Goal: Task Accomplishment & Management: Manage account settings

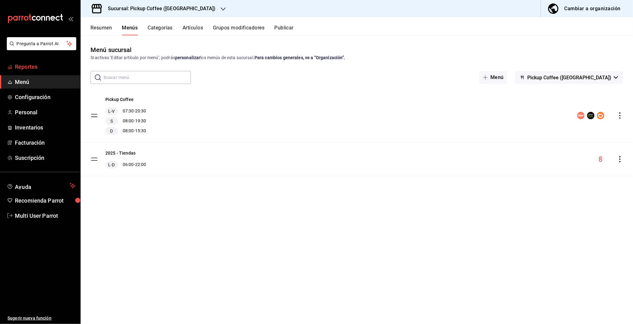
click at [27, 70] on span "Reportes" at bounding box center [45, 67] width 60 height 8
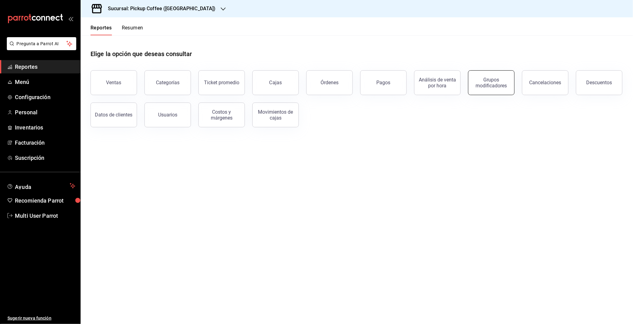
click at [479, 83] on div "Grupos modificadores" at bounding box center [491, 83] width 38 height 12
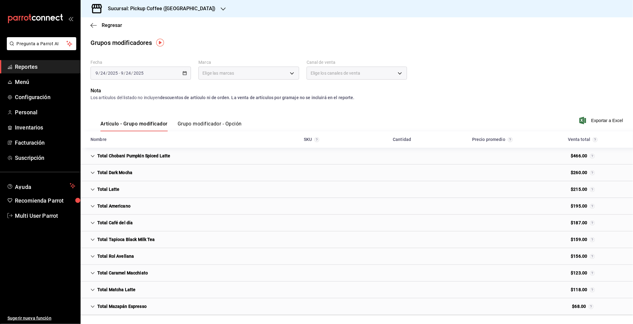
click at [200, 127] on button "Grupo modificador - Opción" at bounding box center [209, 126] width 64 height 11
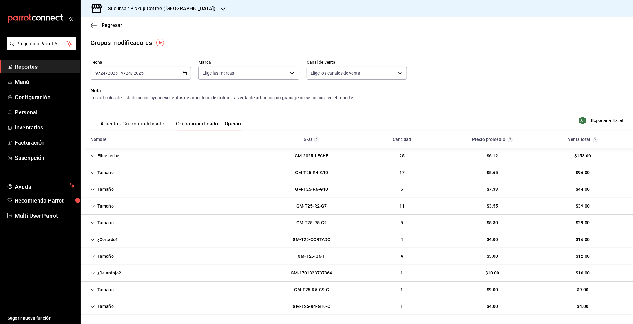
click at [143, 125] on button "Artículo - Grupo modificador" at bounding box center [133, 126] width 66 height 11
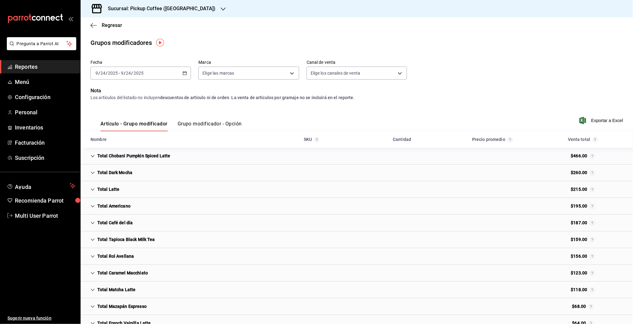
click at [211, 122] on button "Grupo modificador - Opción" at bounding box center [209, 126] width 64 height 11
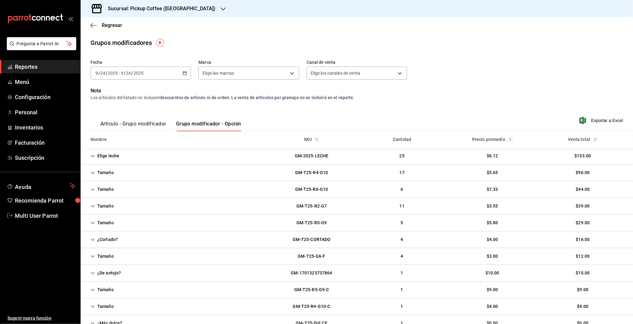
click at [112, 129] on button "Artículo - Grupo modificador" at bounding box center [133, 126] width 66 height 11
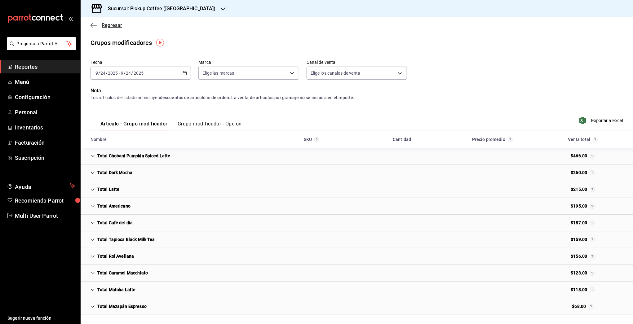
click at [91, 25] on icon "button" at bounding box center [93, 26] width 6 height 6
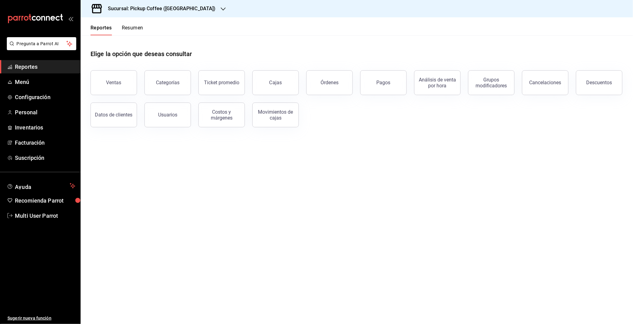
click at [135, 88] on div "Ventas" at bounding box center [110, 79] width 54 height 32
click at [20, 81] on span "Menú" at bounding box center [45, 82] width 60 height 8
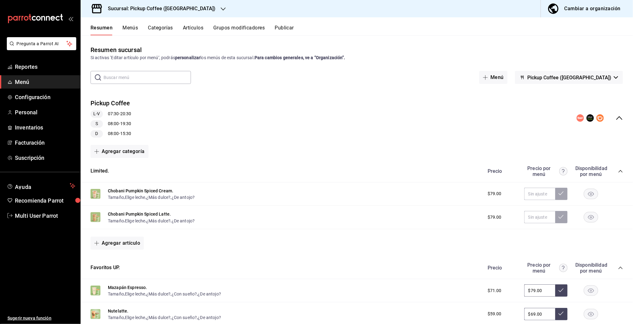
click at [616, 119] on icon "collapse-menu-row" at bounding box center [619, 118] width 6 height 4
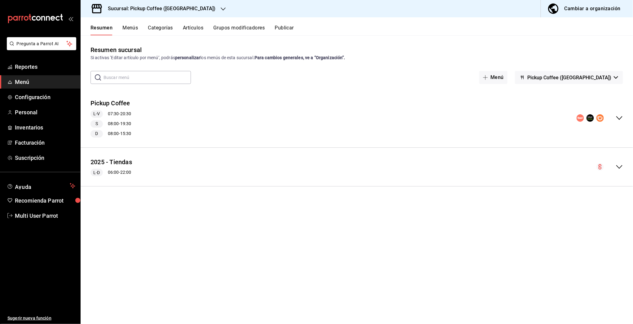
click at [614, 119] on div "collapse-menu-row" at bounding box center [599, 117] width 46 height 7
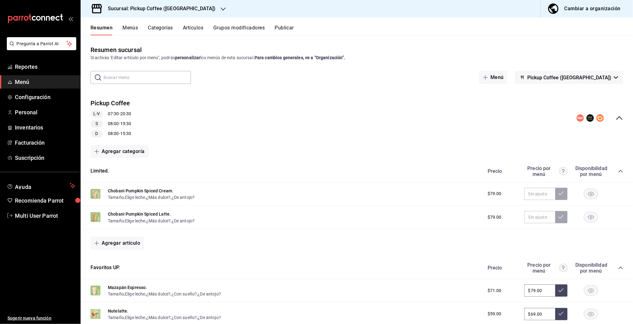
click at [615, 119] on icon "collapse-menu-row" at bounding box center [618, 117] width 7 height 7
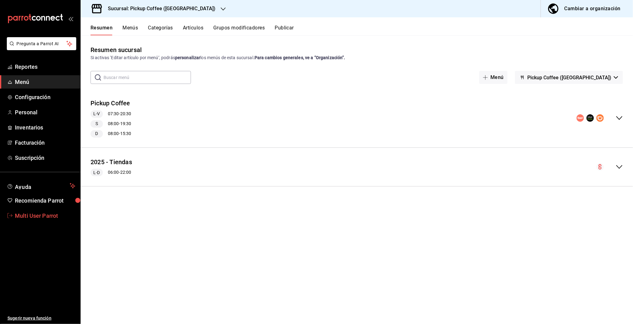
click at [34, 214] on span "Multi User Parrot" at bounding box center [45, 216] width 60 height 8
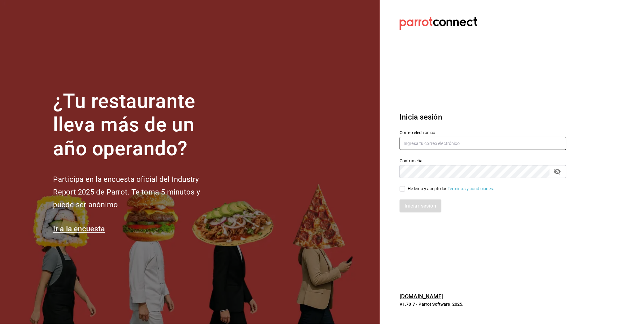
click at [414, 143] on input "text" at bounding box center [482, 143] width 167 height 13
type input ","
drag, startPoint x: 433, startPoint y: 145, endPoint x: 495, endPoint y: 144, distance: 61.6
click at [495, 144] on input "multiusuario@suculenta.com" at bounding box center [482, 143] width 167 height 13
click at [446, 144] on input "multiusuario@chilaquiles" at bounding box center [482, 143] width 167 height 13
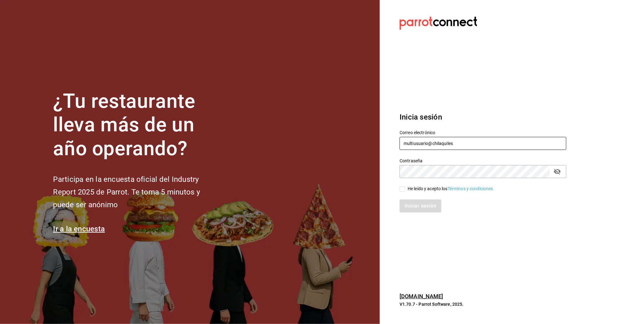
click at [446, 144] on input "multiusuario@chilaquiles" at bounding box center [482, 143] width 167 height 13
type input "multiuser@chilaquilesponcho.com"
click at [419, 189] on div "He leído y acepto los Términos y condiciones." at bounding box center [450, 189] width 87 height 7
click at [405, 189] on input "He leído y acepto los Términos y condiciones." at bounding box center [402, 189] width 6 height 6
checkbox input "true"
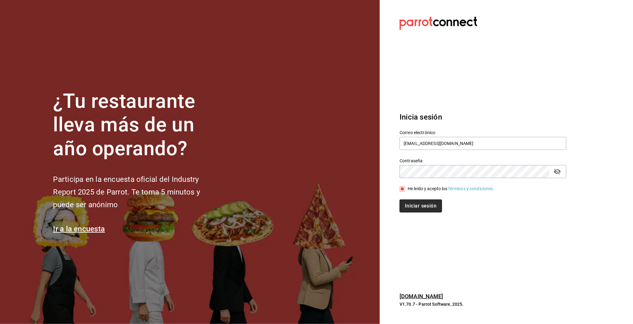
click at [414, 206] on button "Iniciar sesión" at bounding box center [420, 205] width 42 height 13
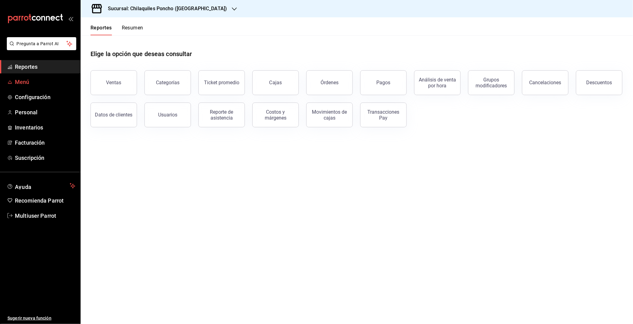
click at [24, 78] on span "Menú" at bounding box center [45, 82] width 60 height 8
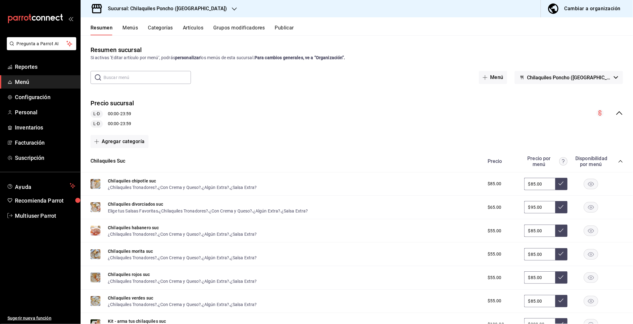
click at [211, 27] on div "Resumen Menús Categorías Artículos Grupos modificadores Publicar" at bounding box center [361, 30] width 542 height 11
click at [194, 27] on button "Artículos" at bounding box center [193, 30] width 20 height 11
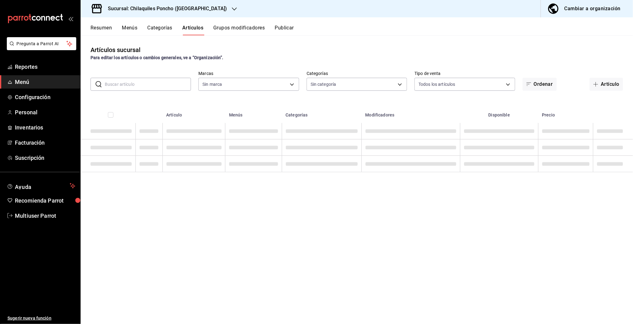
click at [116, 85] on input "text" at bounding box center [148, 84] width 86 height 12
type input "Lonche"
type input "1423fdb7-6b30-4e68-a3cf-8926d0fe921e,5599acb2-c33f-4e79-9191-f55cf8b3d673,a41e5…"
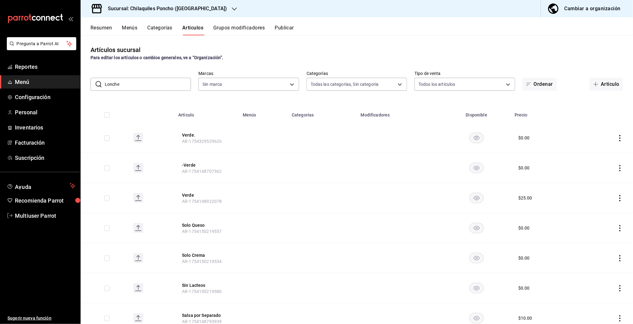
type input "9bcb220c-419a-4f5a-8afa-cf23028ffdd5,cd2e5cda-0540-4c7e-adca-baf202a50337,60bf9…"
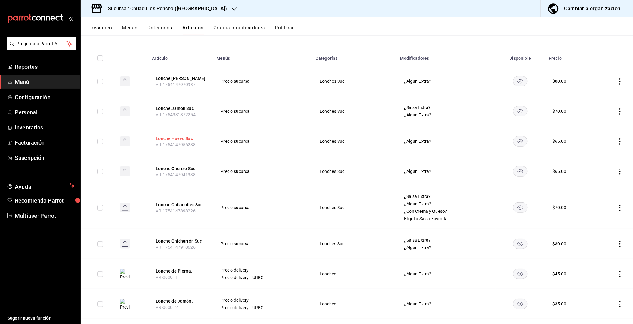
scroll to position [95, 0]
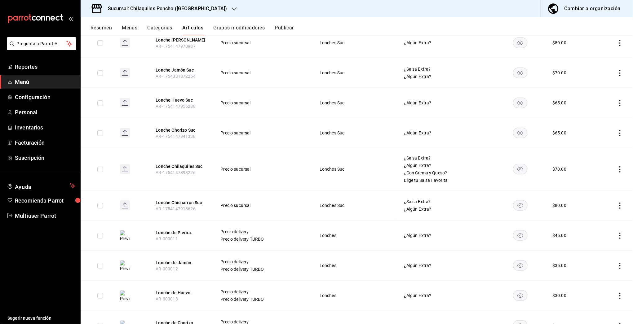
type input "Lonche"
click at [27, 212] on span "Multiuser Parrot" at bounding box center [45, 216] width 60 height 8
click at [27, 212] on html "Pregunta a Parrot AI Reportes Menú Configuración Personal Inventarios Facturaci…" at bounding box center [316, 162] width 633 height 324
